Goal: Task Accomplishment & Management: Manage account settings

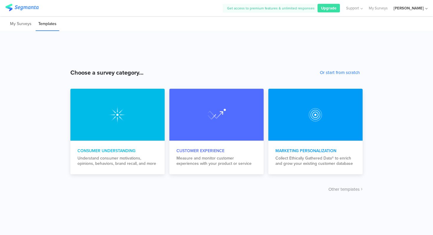
click at [397, 9] on div "Alexandra Palaiologou" at bounding box center [409, 8] width 30 height 6
click at [383, 70] on div "Logout" at bounding box center [392, 73] width 81 height 16
